Goal: Task Accomplishment & Management: Use online tool/utility

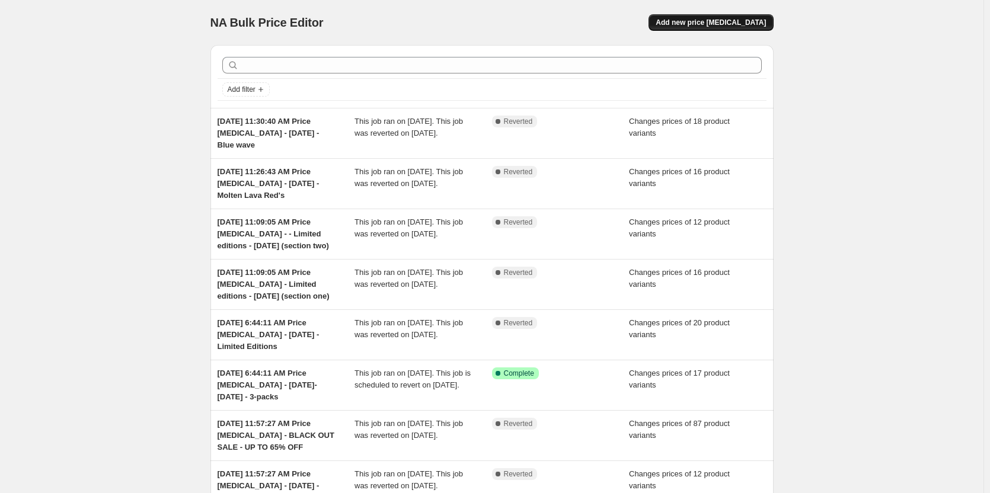
click at [733, 28] on button "Add new price [MEDICAL_DATA]" at bounding box center [710, 22] width 124 height 17
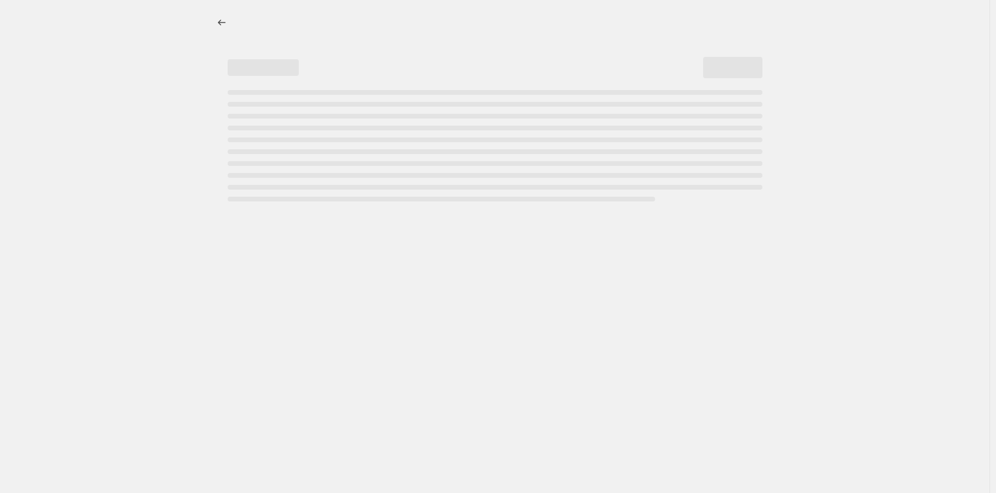
select select "percentage"
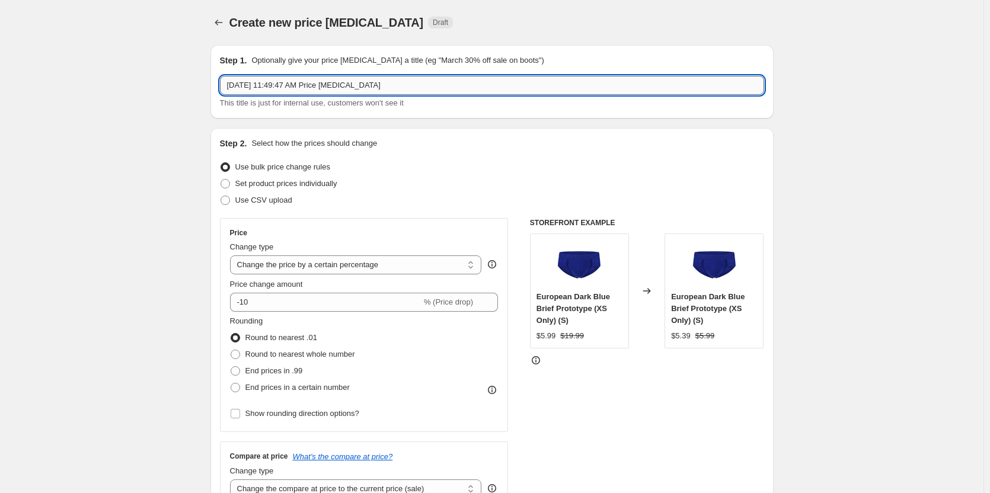
click at [401, 85] on input "[DATE] 11:49:47 AM Price [MEDICAL_DATA]" at bounding box center [492, 85] width 544 height 19
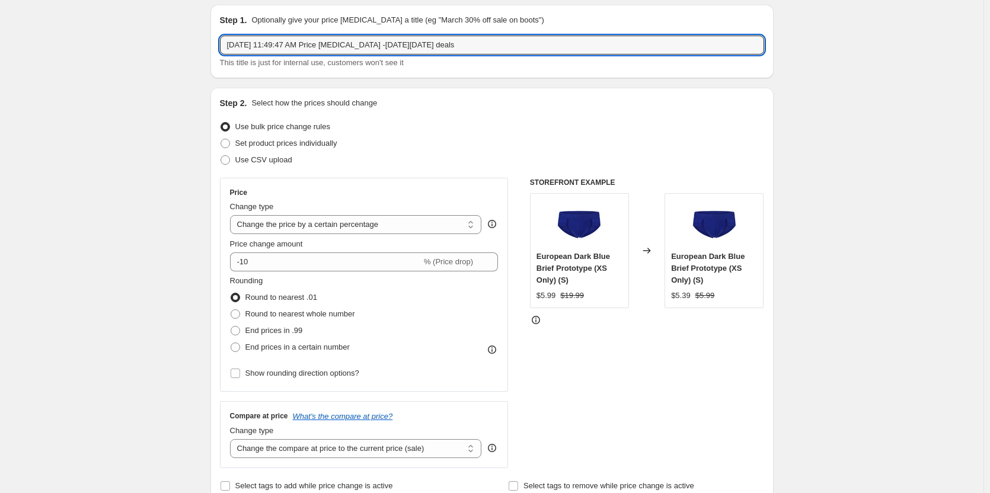
scroll to position [59, 0]
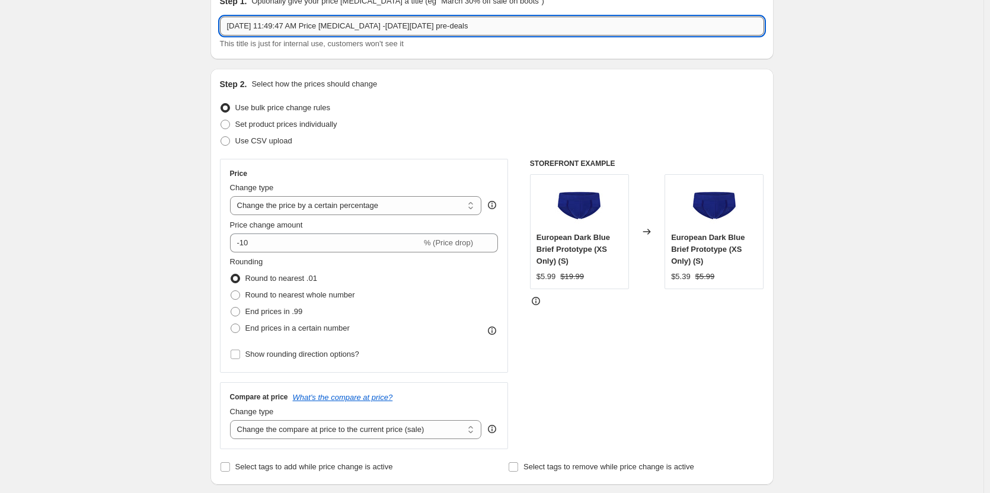
click at [497, 28] on input "[DATE] 11:49:47 AM Price [MEDICAL_DATA] -[DATE][DATE] pre-deals" at bounding box center [492, 26] width 544 height 19
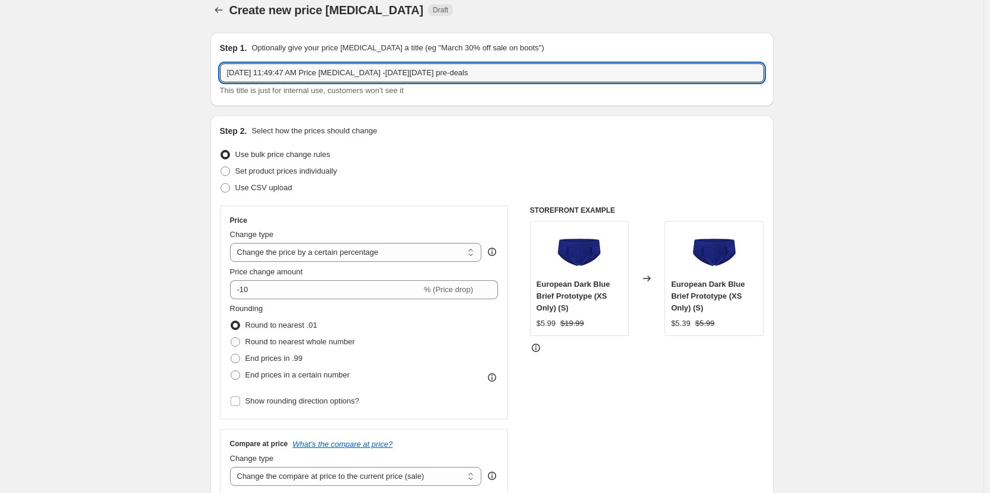
scroll to position [0, 0]
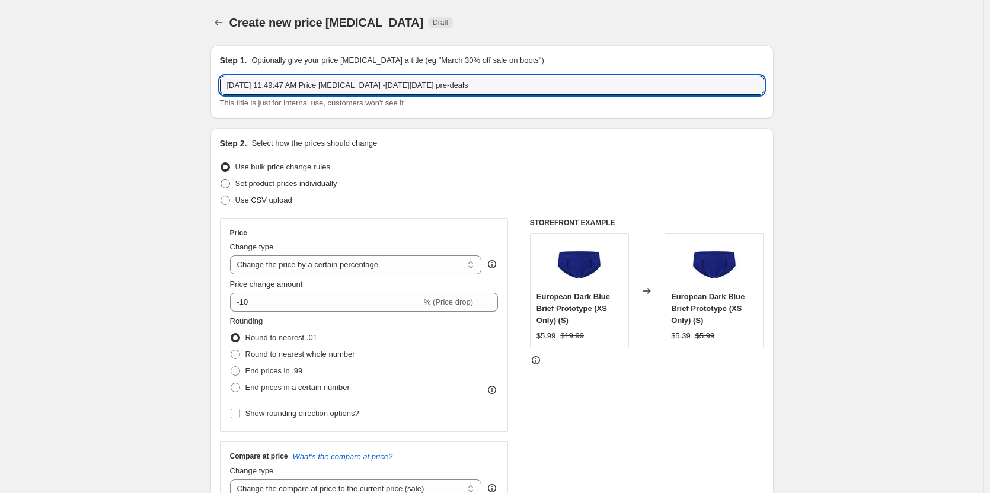
type input "[DATE] 11:49:47 AM Price [MEDICAL_DATA] -[DATE][DATE] pre-deals"
click at [312, 186] on span "Set product prices individually" at bounding box center [286, 183] width 102 height 9
click at [221, 180] on input "Set product prices individually" at bounding box center [220, 179] width 1 height 1
radio input "true"
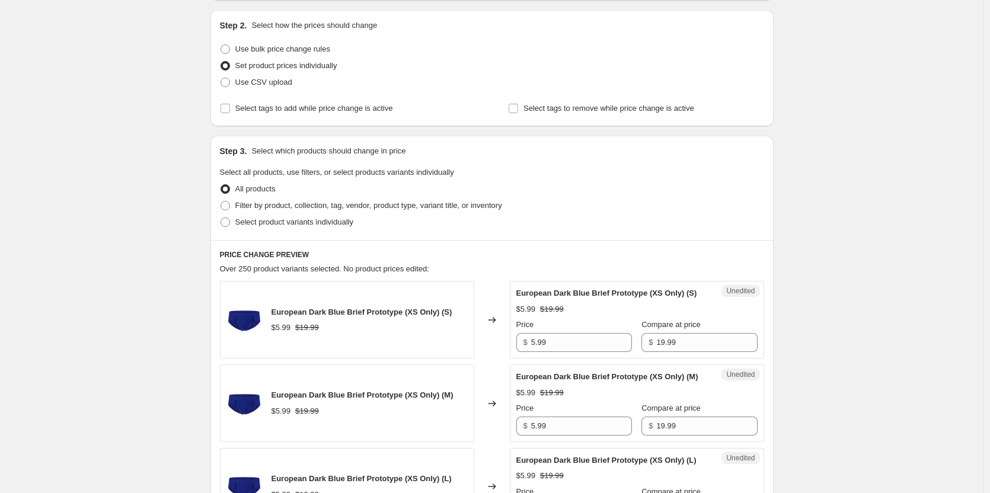
scroll to position [119, 0]
click at [313, 225] on span "Select product variants individually" at bounding box center [294, 221] width 118 height 9
click at [221, 218] on input "Select product variants individually" at bounding box center [220, 217] width 1 height 1
radio input "true"
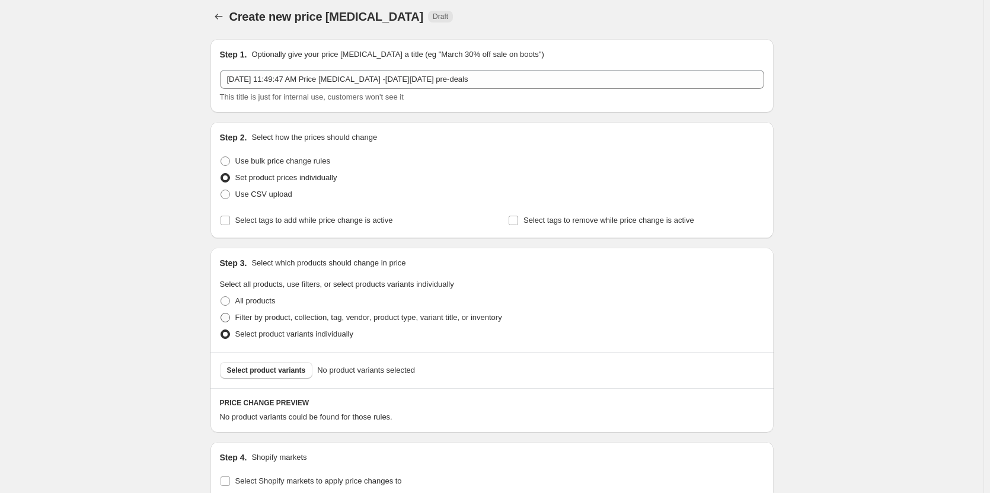
scroll to position [0, 0]
